Goal: Transaction & Acquisition: Purchase product/service

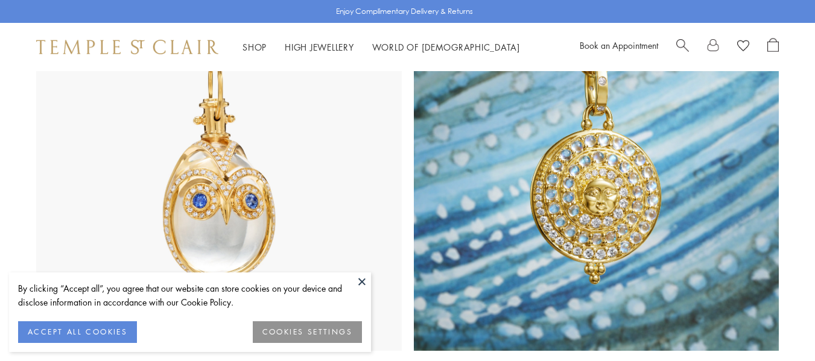
scroll to position [724, 0]
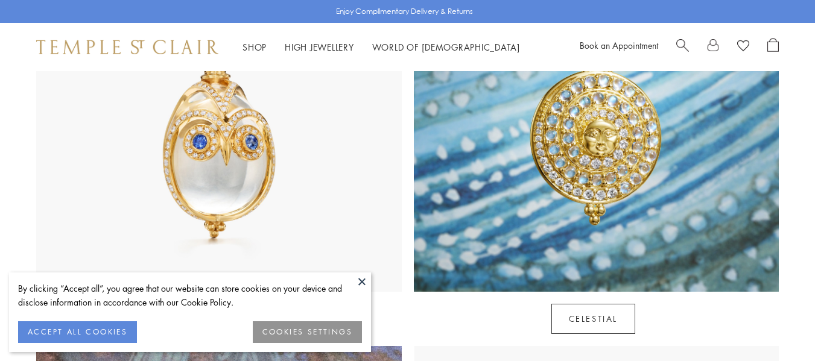
click at [365, 285] on button at bounding box center [362, 282] width 18 height 18
click at [364, 282] on button at bounding box center [362, 282] width 18 height 18
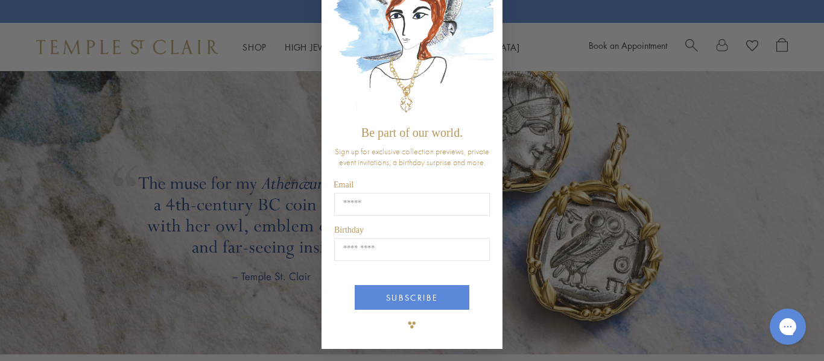
scroll to position [0, 0]
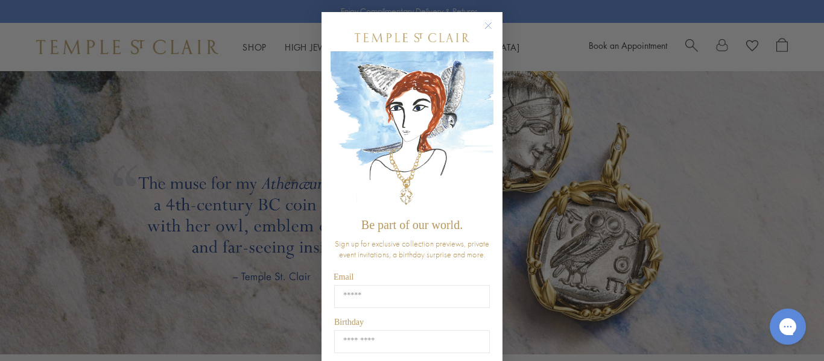
click at [484, 23] on circle "Close dialog" at bounding box center [489, 26] width 14 height 14
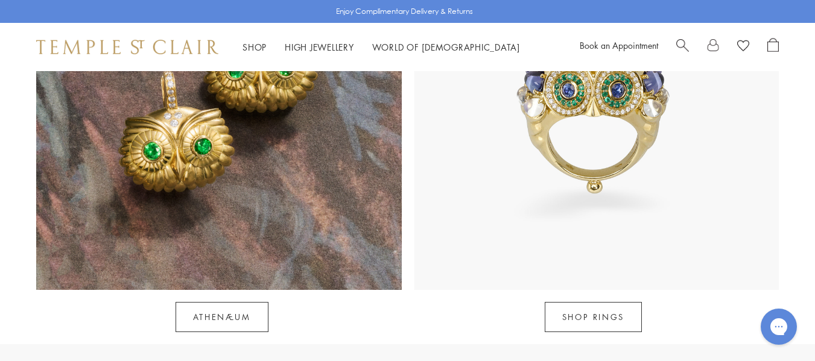
scroll to position [1156, 0]
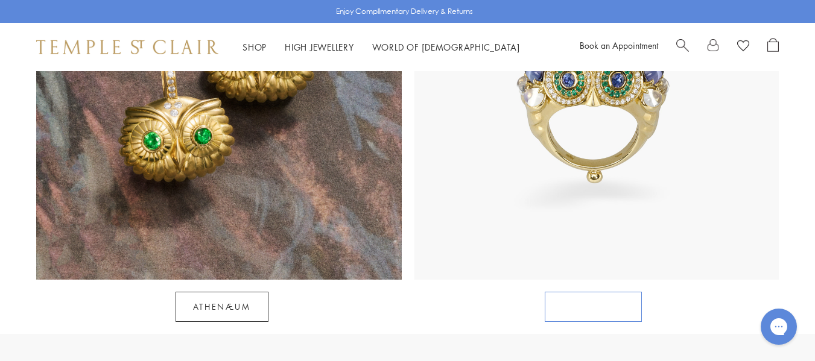
click at [592, 292] on link "SHOP RINGS" at bounding box center [593, 307] width 97 height 30
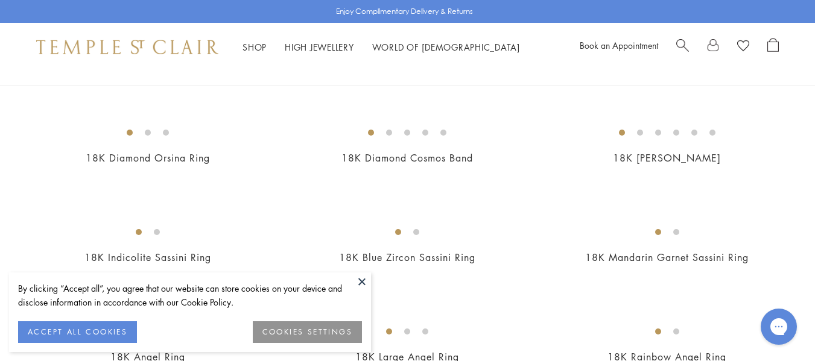
click at [362, 278] on button at bounding box center [362, 282] width 18 height 18
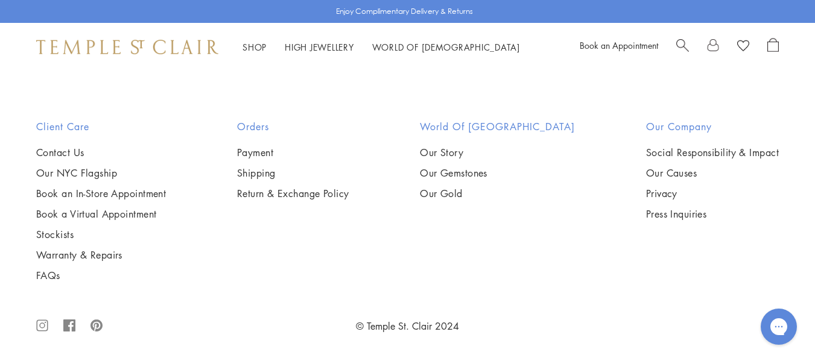
scroll to position [3802, 0]
